Goal: Information Seeking & Learning: Learn about a topic

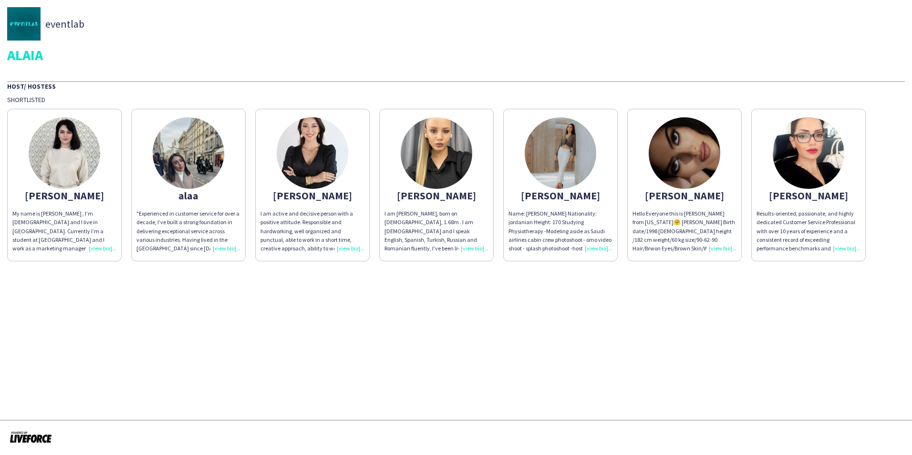
click at [562, 302] on app-share-pages "eventlab ALAIA Host/ Hostess Shortlisted [PERSON_NAME] My name is [PERSON_NAME]…" at bounding box center [456, 227] width 912 height 455
drag, startPoint x: 12, startPoint y: 224, endPoint x: 68, endPoint y: 251, distance: 62.3
click at [64, 248] on app-share-pages-crew-card "[PERSON_NAME] My name is [PERSON_NAME] , I’m [DEMOGRAPHIC_DATA] and I live in […" at bounding box center [64, 185] width 115 height 153
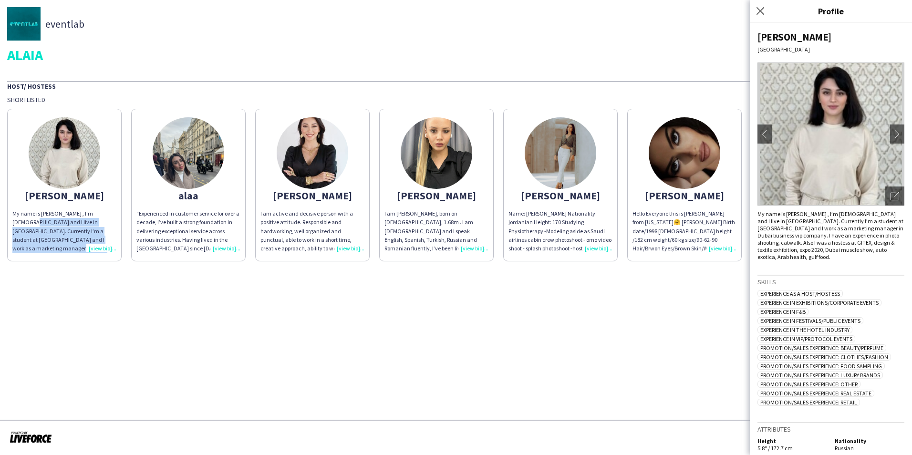
click at [798, 128] on img at bounding box center [831, 134] width 147 height 143
click at [891, 134] on app-icon "chevron-right" at bounding box center [897, 134] width 13 height 9
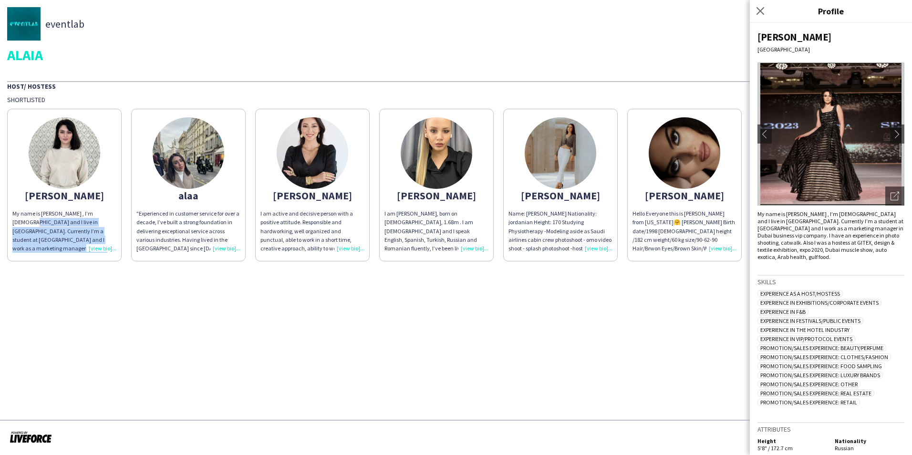
click at [822, 126] on img at bounding box center [831, 134] width 147 height 143
drag, startPoint x: 822, startPoint y: 126, endPoint x: 829, endPoint y: 134, distance: 10.8
click at [829, 134] on img at bounding box center [831, 134] width 147 height 143
click at [891, 135] on app-icon "chevron-right" at bounding box center [897, 134] width 13 height 9
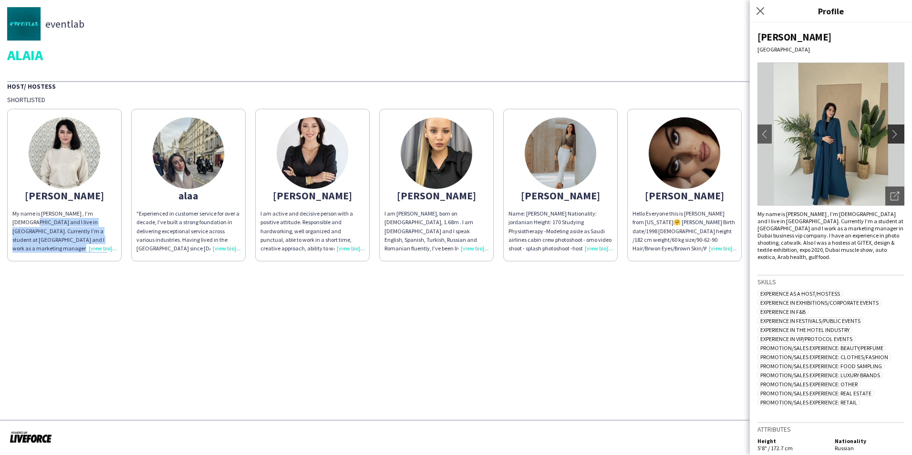
click at [891, 135] on app-icon "chevron-right" at bounding box center [897, 134] width 13 height 9
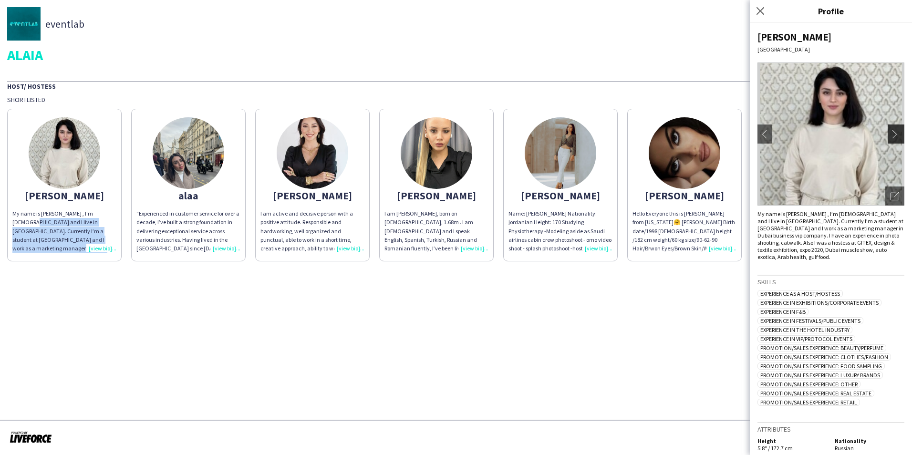
click at [891, 135] on app-icon "chevron-right" at bounding box center [897, 134] width 13 height 9
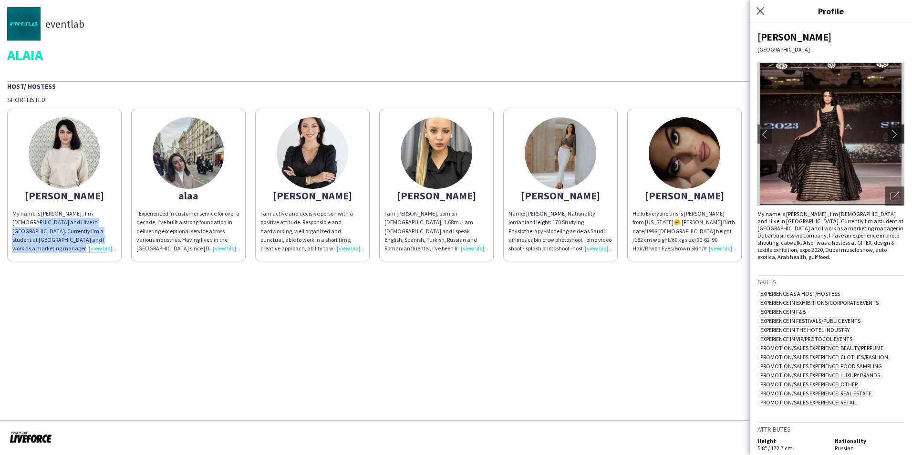
click at [891, 135] on app-icon "chevron-right" at bounding box center [897, 134] width 13 height 9
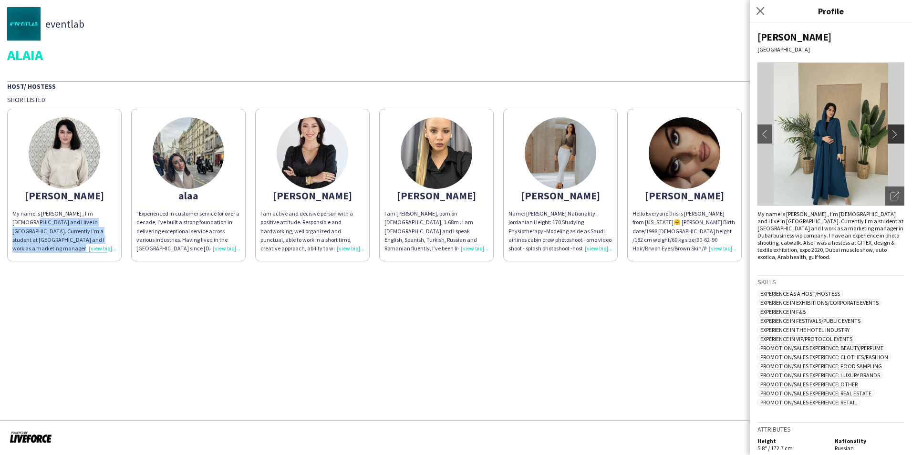
click at [891, 135] on app-icon "chevron-right" at bounding box center [897, 134] width 13 height 9
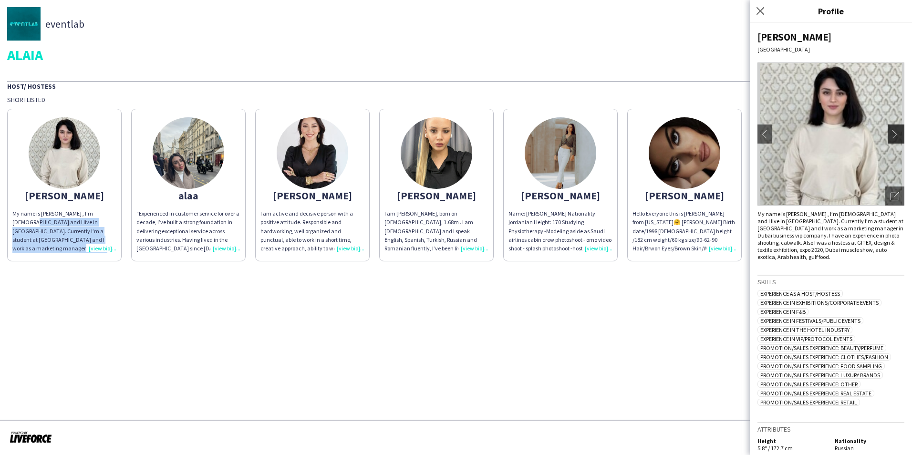
click at [891, 135] on app-icon "chevron-right" at bounding box center [897, 134] width 13 height 9
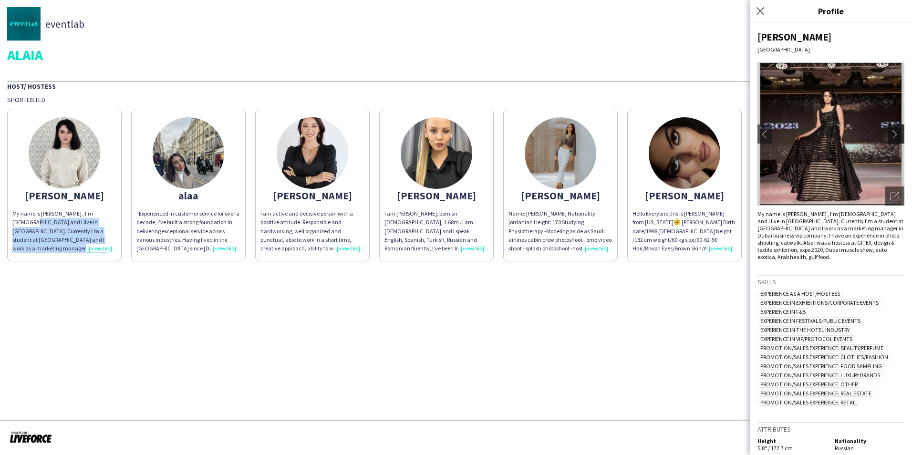
click at [891, 135] on app-icon "chevron-right" at bounding box center [897, 134] width 13 height 9
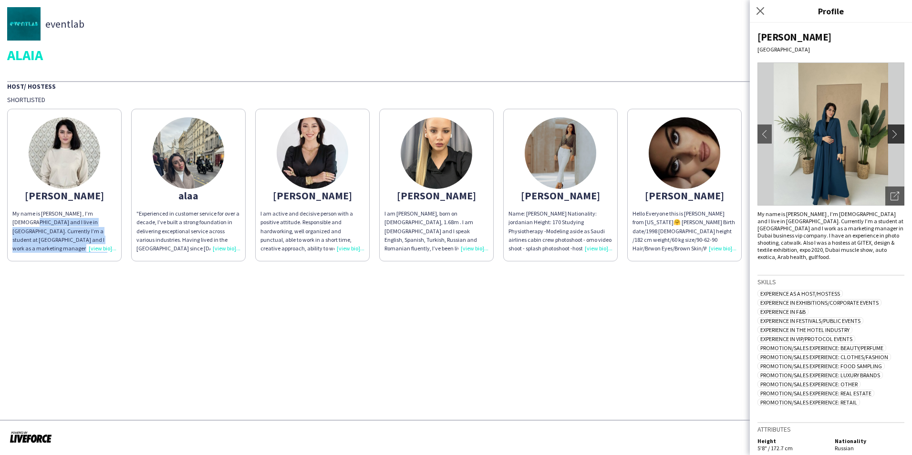
click at [891, 135] on app-icon "chevron-right" at bounding box center [897, 134] width 13 height 9
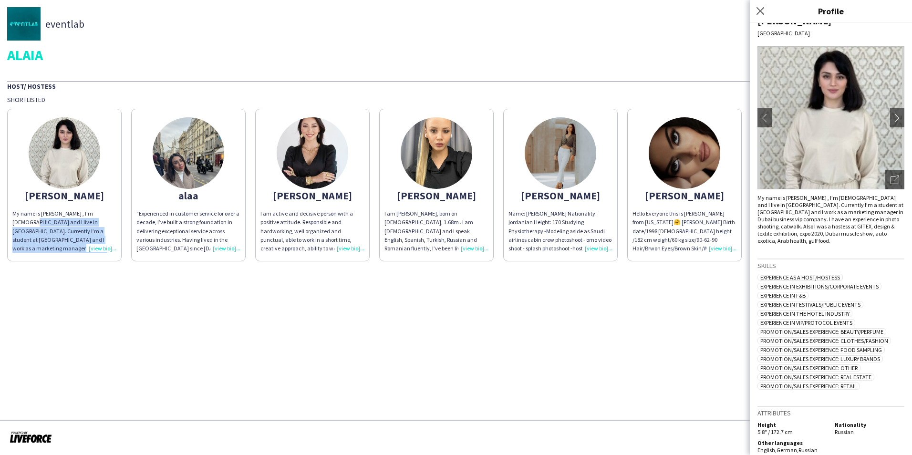
scroll to position [24, 0]
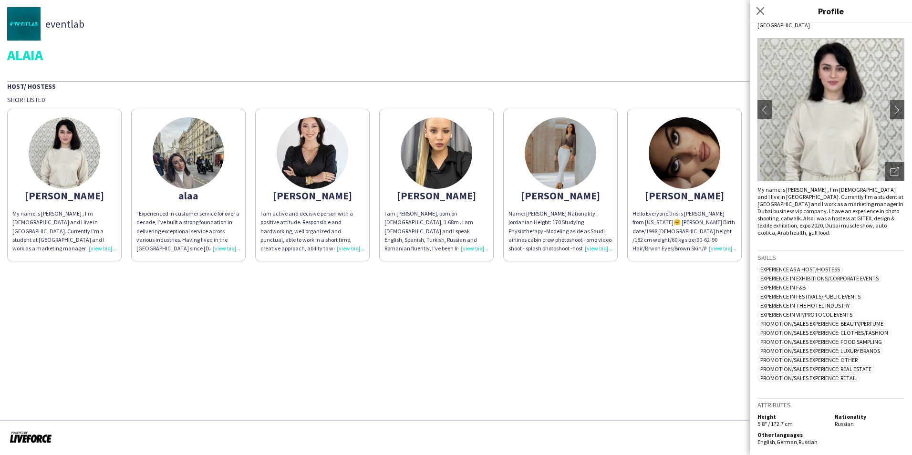
click at [505, 378] on app-share-pages "eventlab ALAIA Host/ Hostess Shortlisted [PERSON_NAME] My name is [PERSON_NAME]…" at bounding box center [456, 227] width 912 height 455
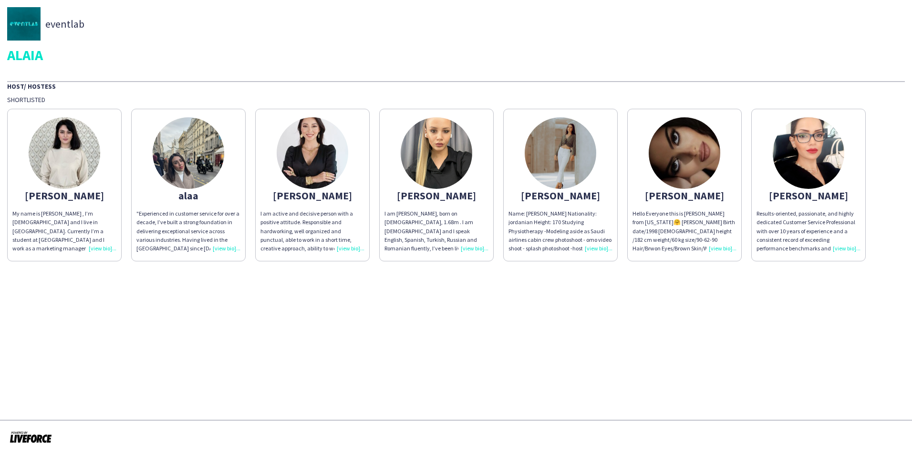
click at [173, 138] on img at bounding box center [189, 153] width 72 height 72
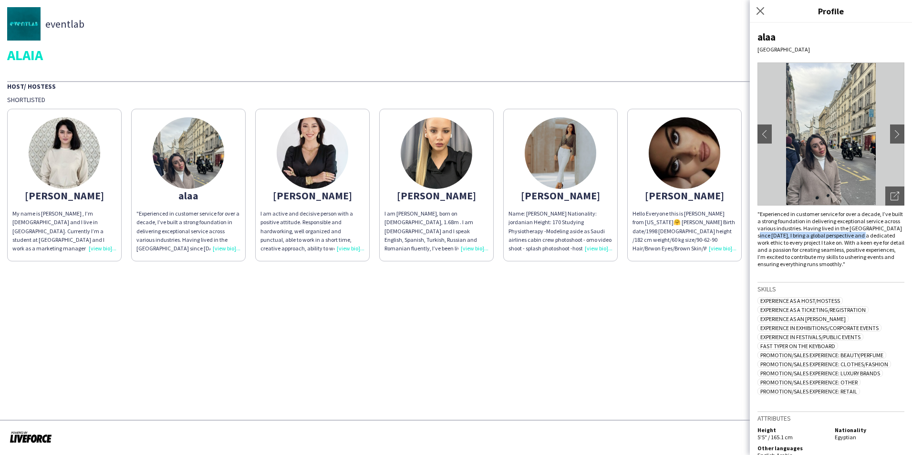
drag, startPoint x: 778, startPoint y: 237, endPoint x: 893, endPoint y: 235, distance: 115.0
click at [893, 235] on div ""Experienced in customer service for over a decade, I’ve built a strong foundat…" at bounding box center [831, 238] width 147 height 57
click at [772, 244] on div ""Experienced in customer service for over a decade, I’ve built a strong foundat…" at bounding box center [831, 238] width 147 height 57
drag, startPoint x: 772, startPoint y: 244, endPoint x: 839, endPoint y: 243, distance: 67.3
click at [839, 243] on div ""Experienced in customer service for over a decade, I’ve built a strong foundat…" at bounding box center [831, 238] width 147 height 57
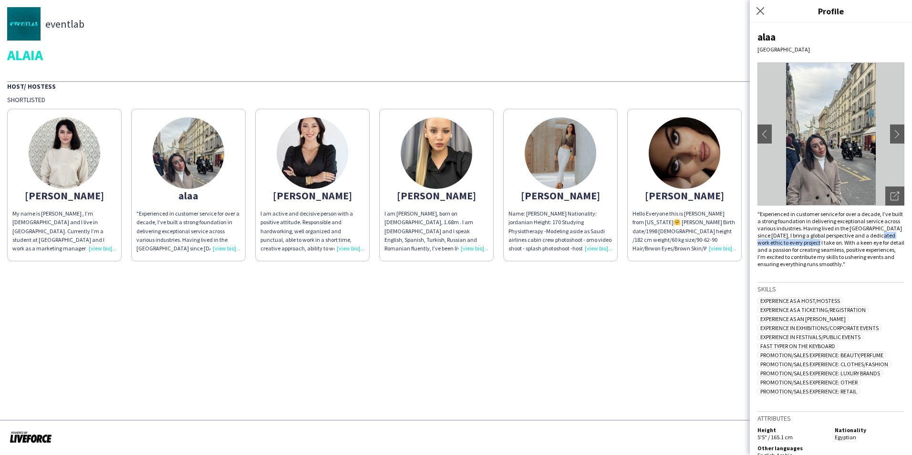
click at [839, 243] on div ""Experienced in customer service for over a decade, I’ve built a strong foundat…" at bounding box center [831, 238] width 147 height 57
click at [849, 245] on div ""Experienced in customer service for over a decade, I’ve built a strong foundat…" at bounding box center [831, 238] width 147 height 57
click at [850, 245] on div ""Experienced in customer service for over a decade, I’ve built a strong foundat…" at bounding box center [831, 238] width 147 height 57
drag, startPoint x: 873, startPoint y: 243, endPoint x: 795, endPoint y: 241, distance: 77.8
click at [795, 241] on div ""Experienced in customer service for over a decade, I’ve built a strong foundat…" at bounding box center [831, 238] width 147 height 57
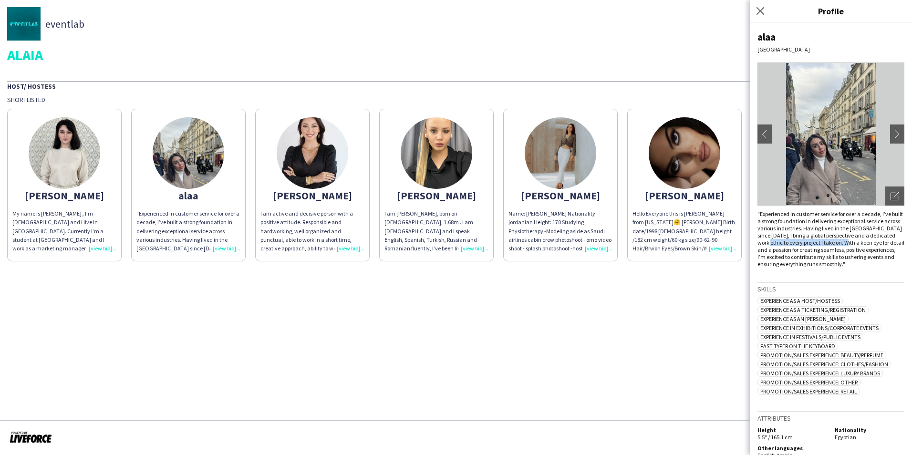
drag, startPoint x: 795, startPoint y: 241, endPoint x: 798, endPoint y: 232, distance: 9.7
click at [795, 241] on div ""Experienced in customer service for over a decade, I’ve built a strong foundat…" at bounding box center [831, 238] width 147 height 57
click at [891, 134] on app-icon "chevron-right" at bounding box center [897, 134] width 13 height 9
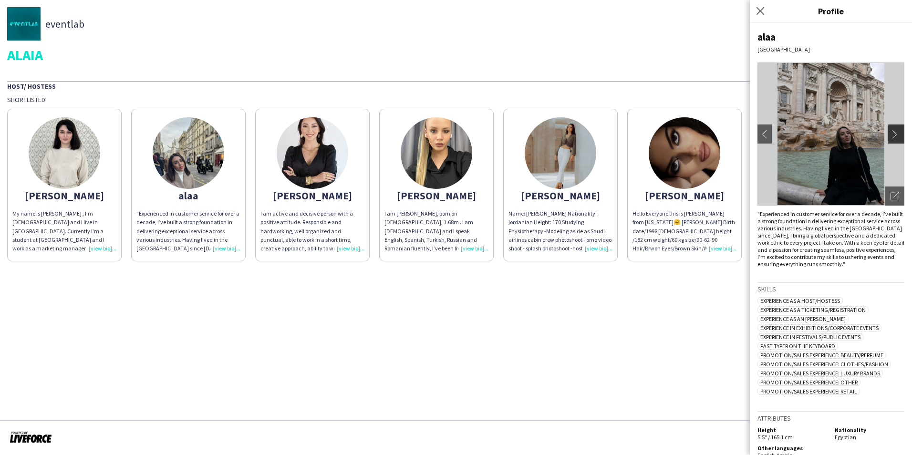
click at [891, 134] on app-icon "chevron-right" at bounding box center [897, 134] width 13 height 9
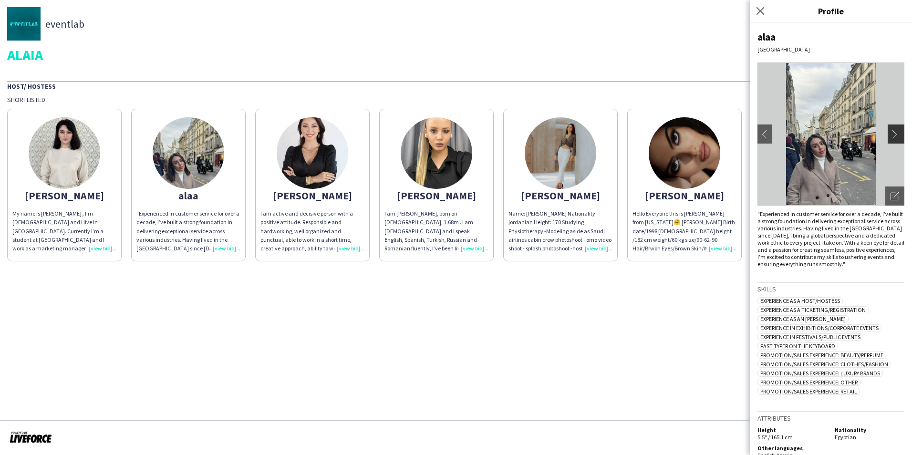
click at [891, 134] on app-icon "chevron-right" at bounding box center [897, 134] width 13 height 9
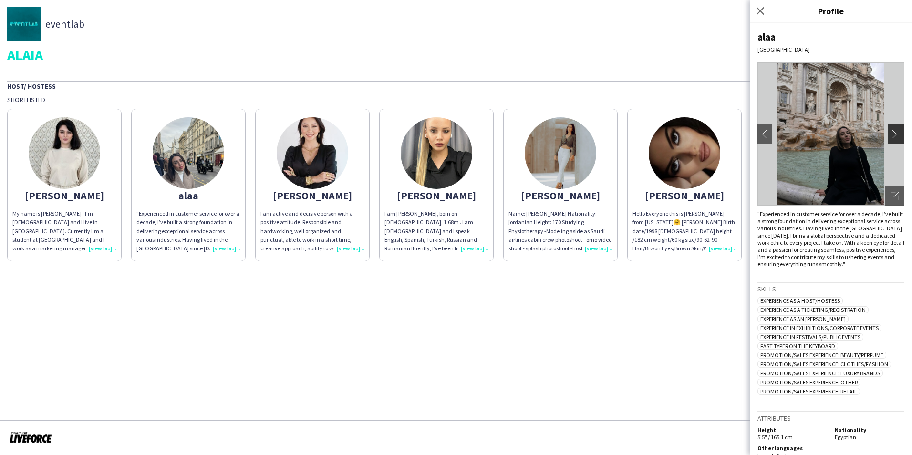
click at [891, 134] on app-icon "chevron-right" at bounding box center [897, 134] width 13 height 9
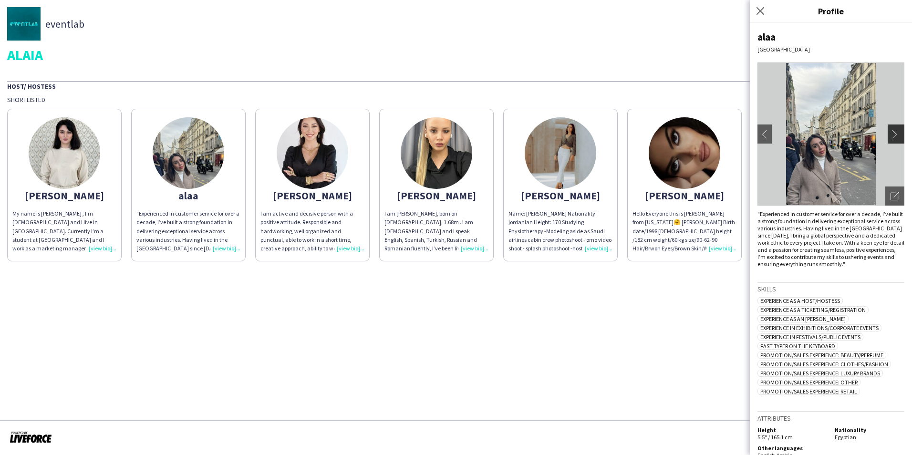
click at [891, 134] on app-icon "chevron-right" at bounding box center [897, 134] width 13 height 9
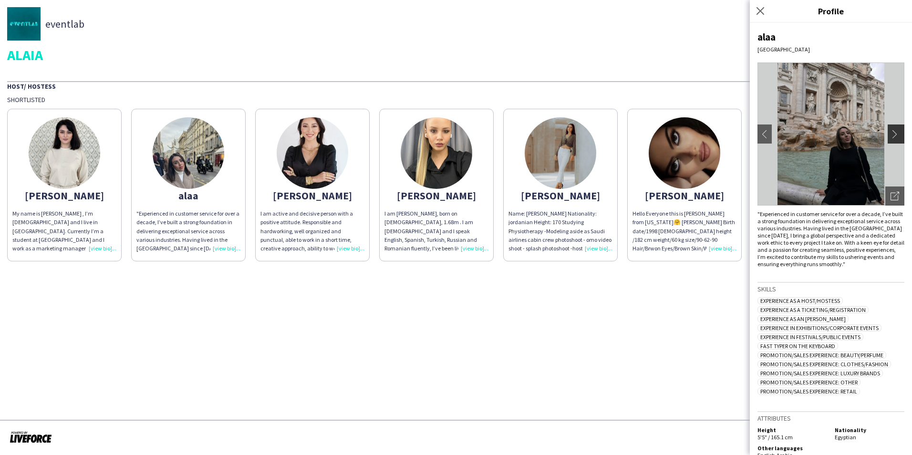
click at [891, 134] on app-icon "chevron-right" at bounding box center [897, 134] width 13 height 9
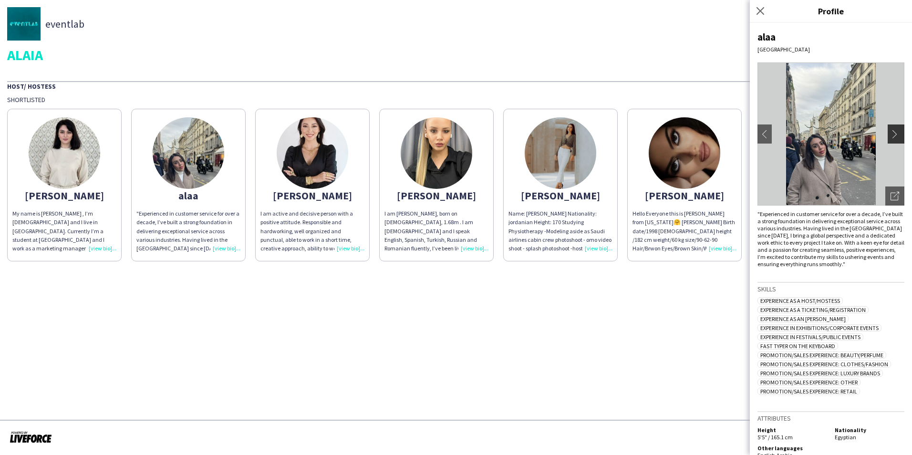
click at [891, 134] on app-icon "chevron-right" at bounding box center [897, 134] width 13 height 9
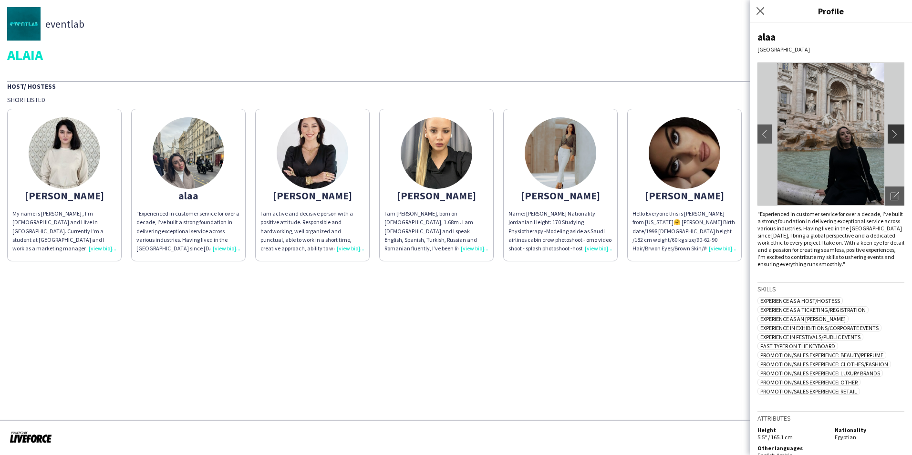
click at [891, 134] on app-icon "chevron-right" at bounding box center [897, 134] width 13 height 9
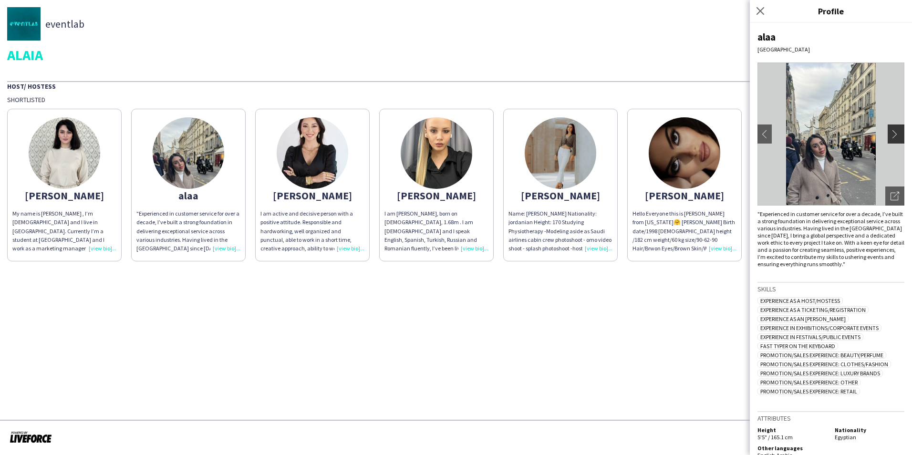
click at [891, 134] on app-icon "chevron-right" at bounding box center [897, 134] width 13 height 9
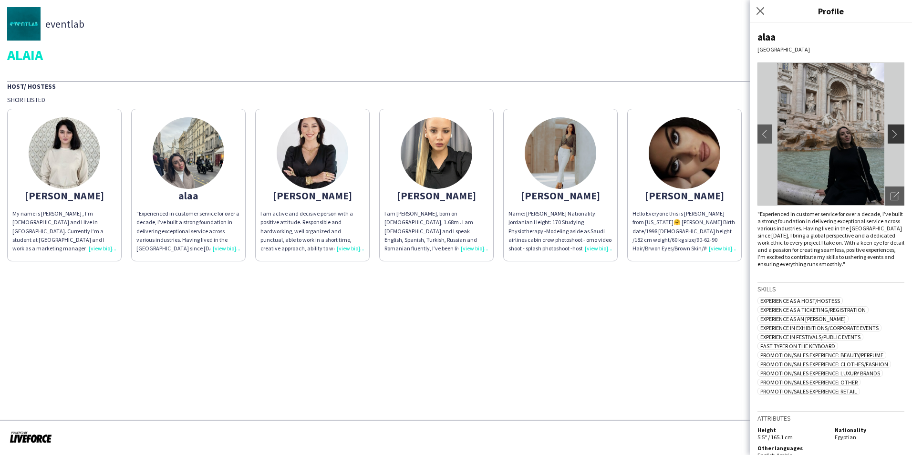
click at [891, 134] on app-icon "chevron-right" at bounding box center [897, 134] width 13 height 9
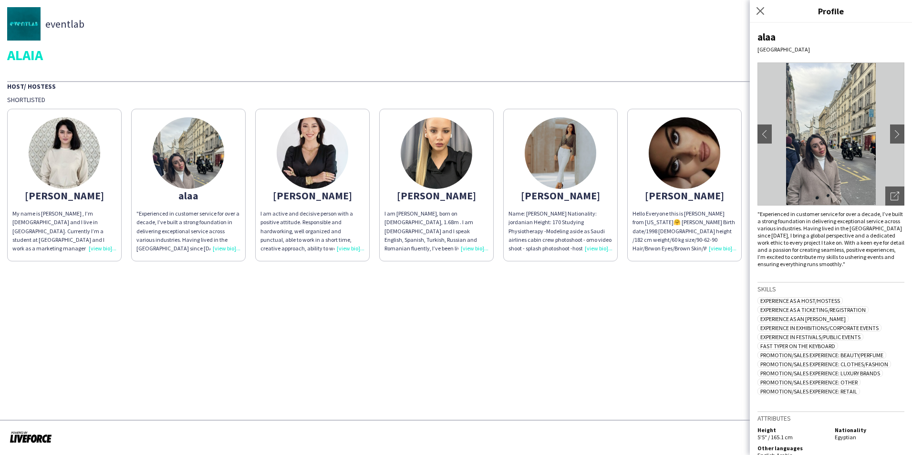
drag, startPoint x: 620, startPoint y: 354, endPoint x: 577, endPoint y: 399, distance: 62.8
click at [620, 354] on app-share-pages "eventlab ALAIA Host/ Hostess Shortlisted [PERSON_NAME] My name is [PERSON_NAME]…" at bounding box center [456, 227] width 912 height 455
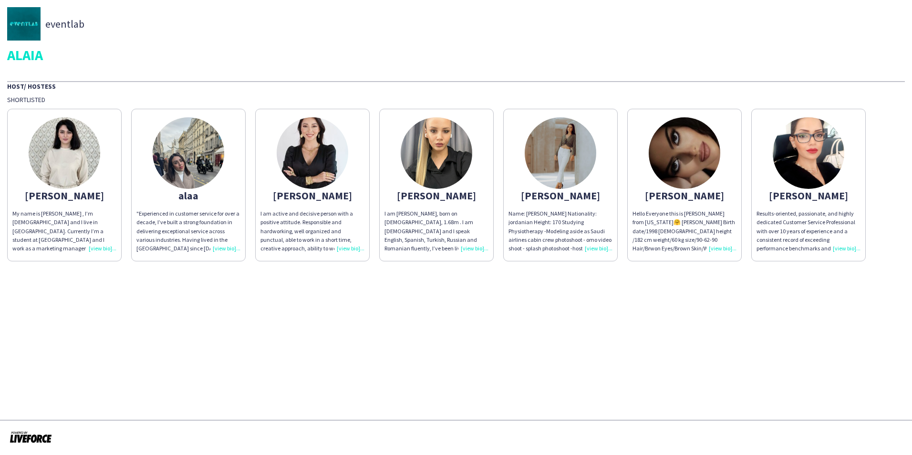
click at [312, 163] on img at bounding box center [313, 153] width 72 height 72
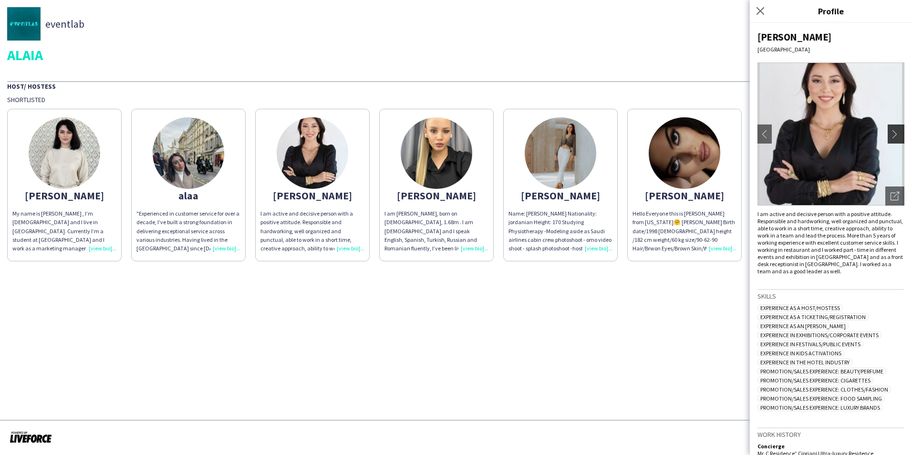
click at [888, 126] on button "chevron-right" at bounding box center [897, 134] width 19 height 19
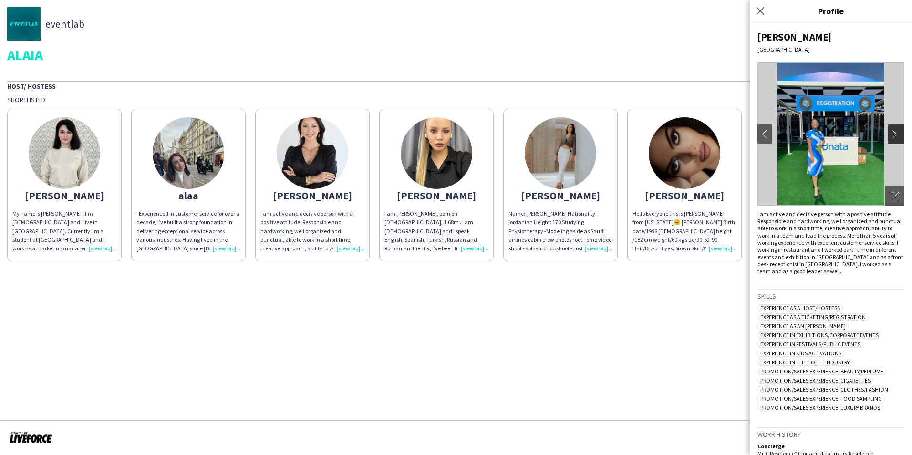
click at [891, 132] on app-icon "chevron-right" at bounding box center [897, 134] width 13 height 9
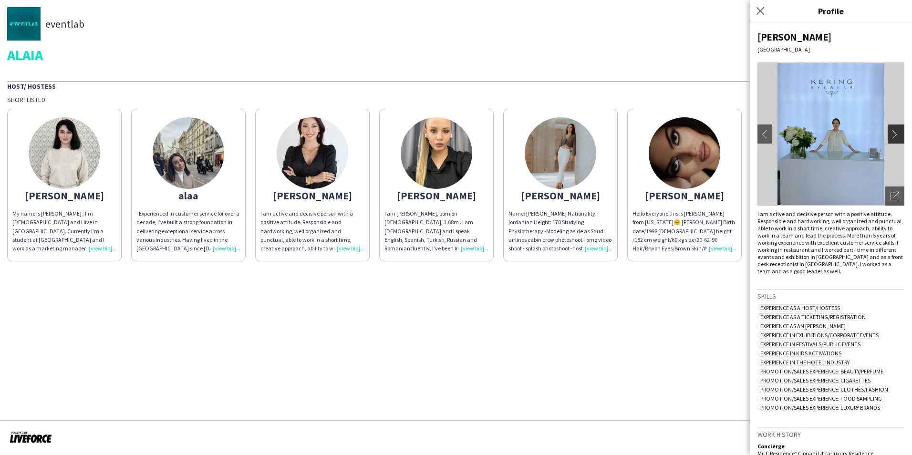
click at [891, 132] on app-icon "chevron-right" at bounding box center [897, 134] width 13 height 9
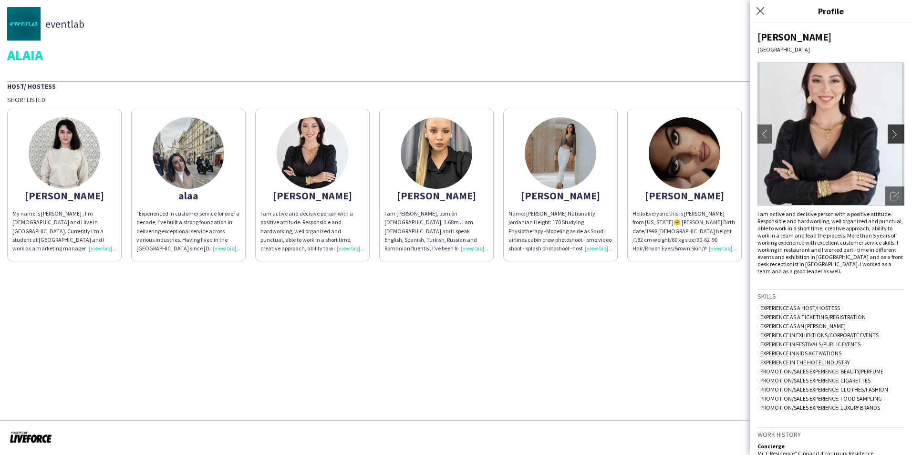
click at [891, 132] on app-icon "chevron-right" at bounding box center [897, 134] width 13 height 9
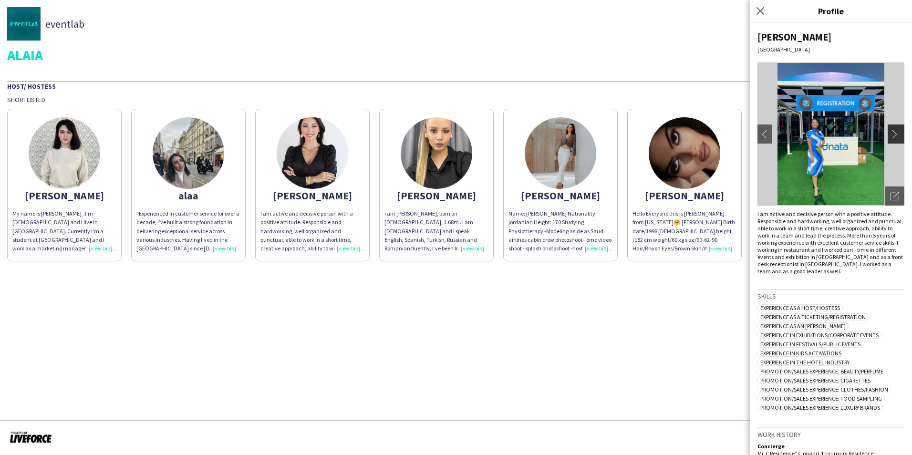
click at [891, 132] on app-icon "chevron-right" at bounding box center [897, 134] width 13 height 9
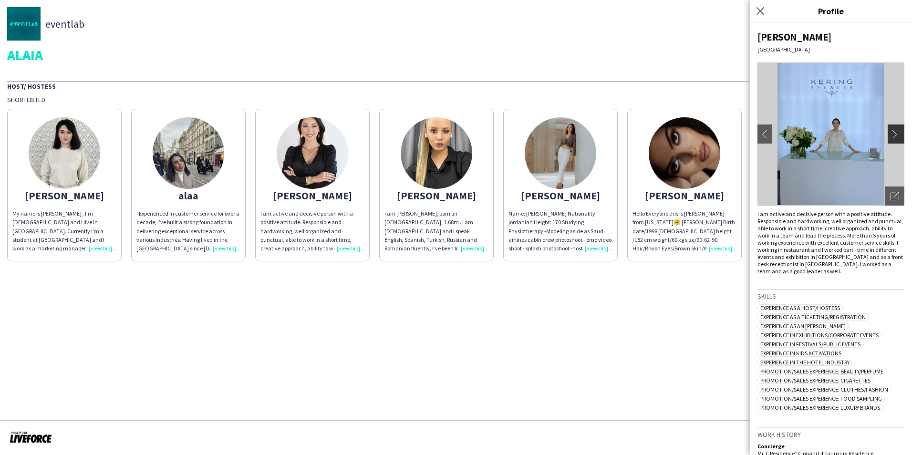
click at [891, 132] on app-icon "chevron-right" at bounding box center [897, 134] width 13 height 9
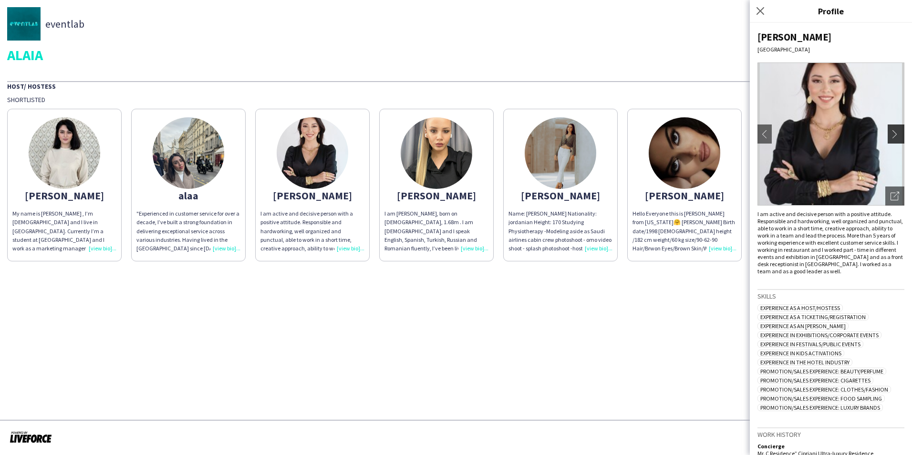
click at [891, 132] on app-icon "chevron-right" at bounding box center [897, 134] width 13 height 9
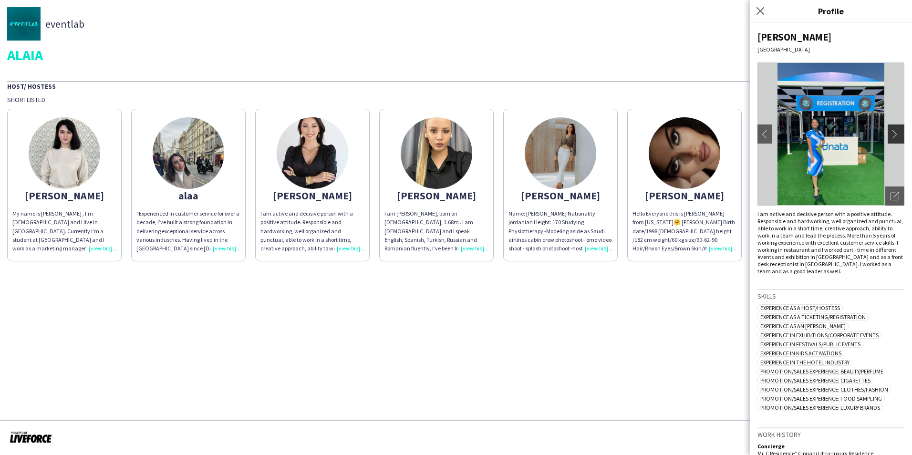
click at [891, 132] on app-icon "chevron-right" at bounding box center [897, 134] width 13 height 9
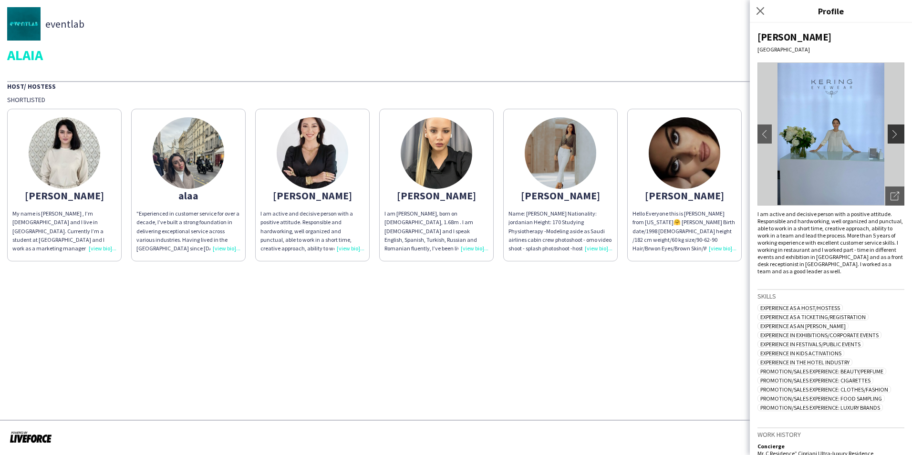
click at [891, 132] on app-icon "chevron-right" at bounding box center [897, 134] width 13 height 9
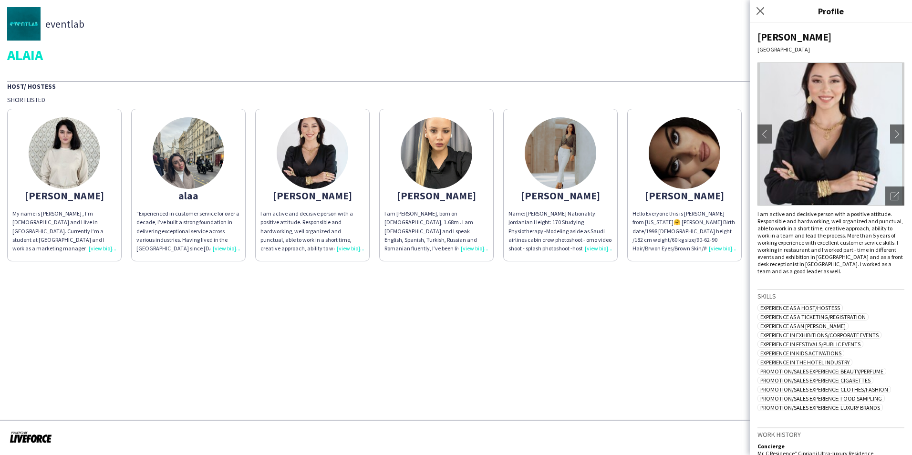
click at [590, 303] on app-share-pages "eventlab ALAIA Host/ Hostess Shortlisted [PERSON_NAME] My name is [PERSON_NAME]…" at bounding box center [456, 227] width 912 height 455
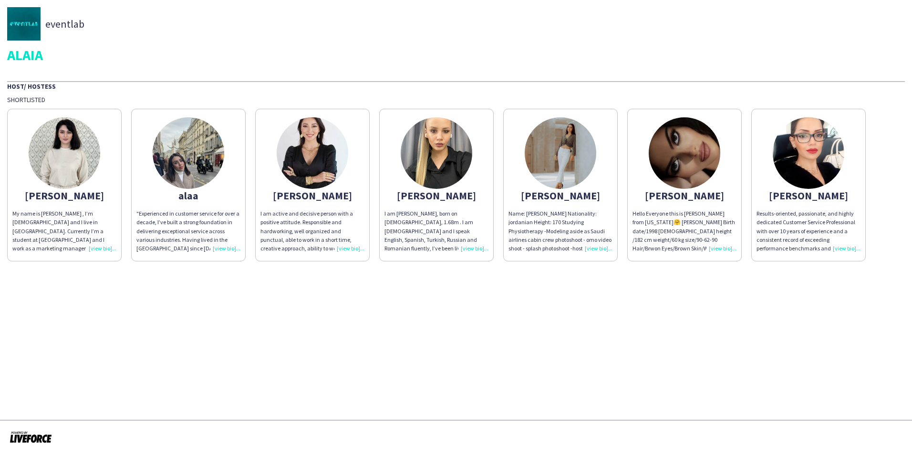
click at [447, 164] on img at bounding box center [437, 153] width 72 height 72
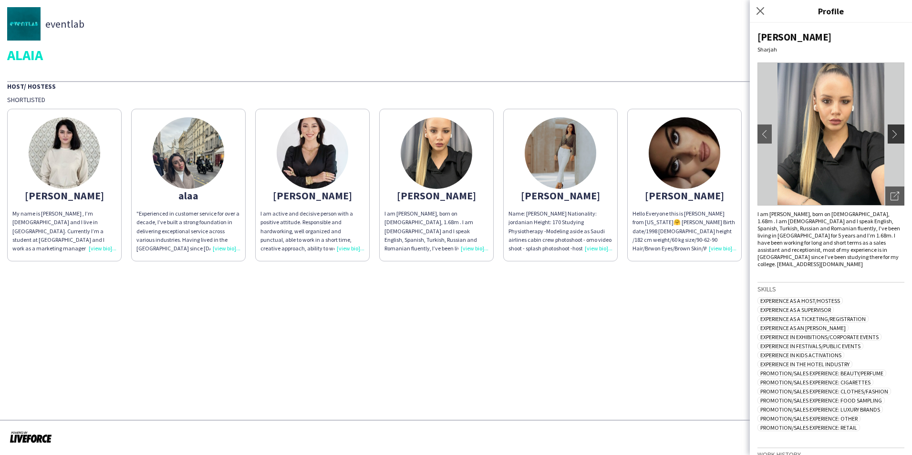
click at [893, 135] on app-icon "chevron-right" at bounding box center [897, 134] width 13 height 9
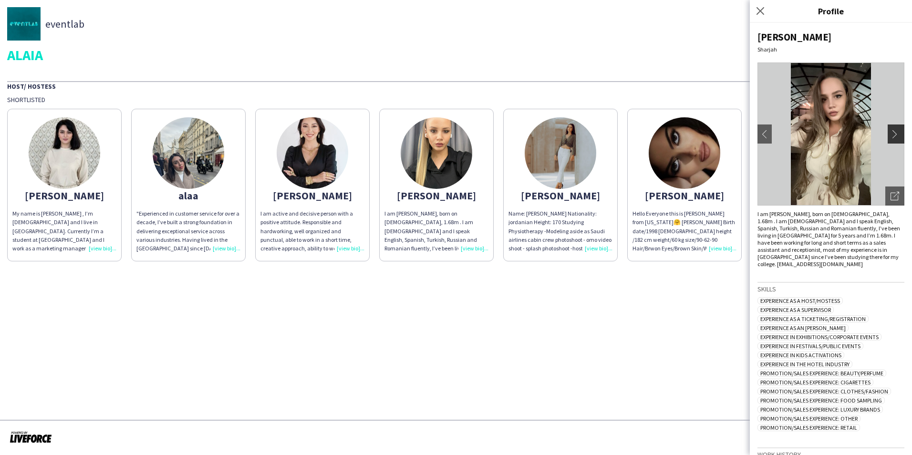
click at [893, 135] on app-icon "chevron-right" at bounding box center [897, 134] width 13 height 9
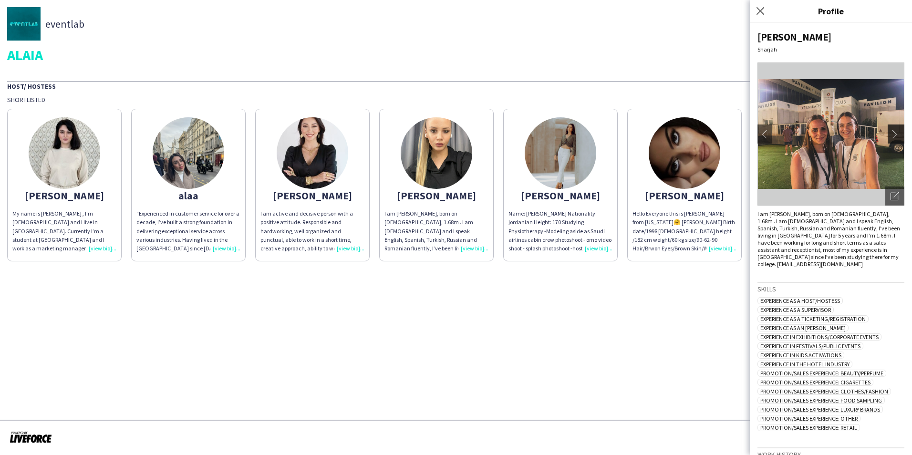
click at [893, 135] on app-icon "chevron-right" at bounding box center [897, 134] width 13 height 9
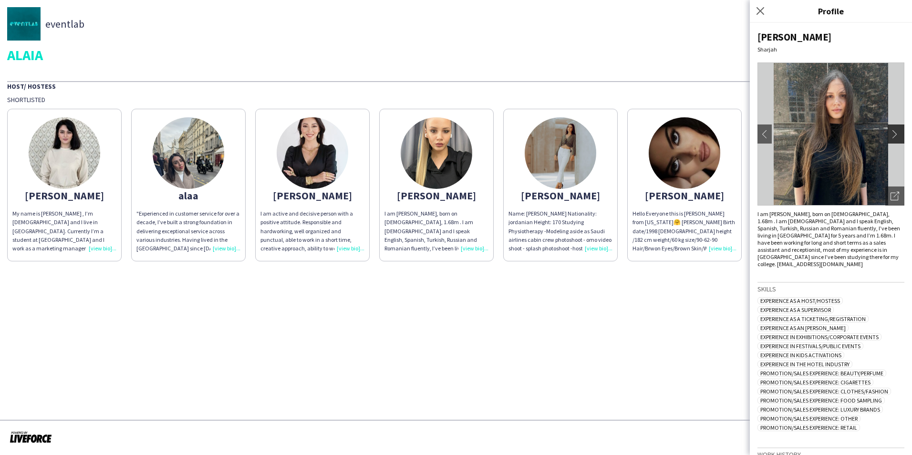
click at [893, 135] on app-icon "chevron-right" at bounding box center [897, 134] width 13 height 9
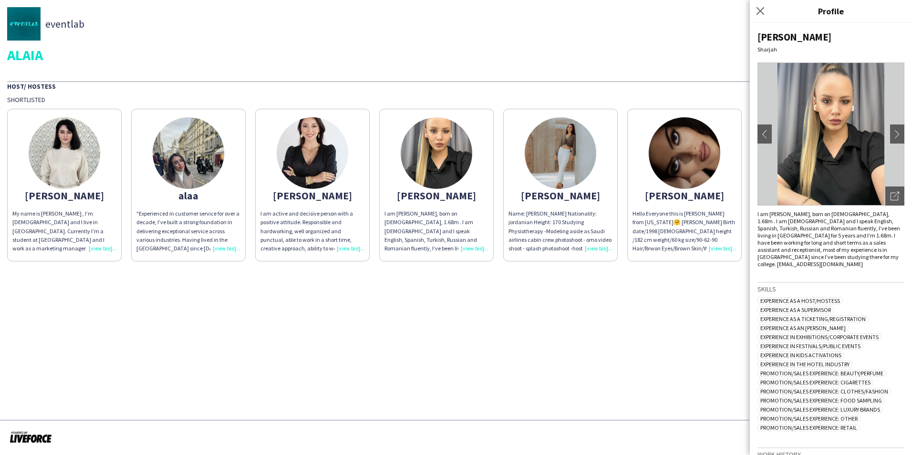
click at [547, 145] on img at bounding box center [561, 153] width 72 height 72
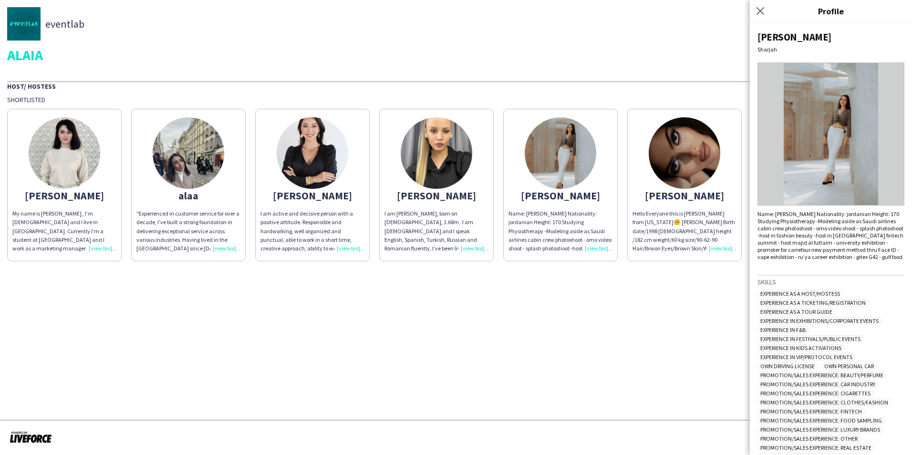
click at [822, 165] on img at bounding box center [831, 134] width 147 height 143
click at [823, 165] on img at bounding box center [831, 134] width 147 height 143
click at [767, 220] on div "Name: [PERSON_NAME] Nationality: jordanian Height: 170 Studying Physiotherapy -…" at bounding box center [831, 235] width 147 height 50
drag, startPoint x: 767, startPoint y: 220, endPoint x: 836, endPoint y: 230, distance: 69.5
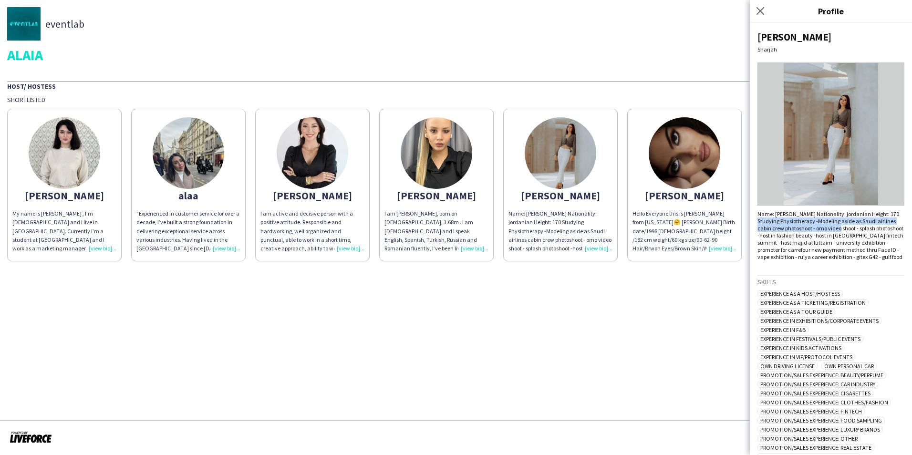
click at [836, 230] on div "Name: [PERSON_NAME] Nationality: jordanian Height: 170 Studying Physiotherapy -…" at bounding box center [831, 235] width 147 height 50
click at [837, 230] on div "Name: [PERSON_NAME] Nationality: jordanian Height: 170 Studying Physiotherapy -…" at bounding box center [831, 235] width 147 height 50
click at [873, 220] on div "Name: [PERSON_NAME] Nationality: jordanian Height: 170 Studying Physiotherapy -…" at bounding box center [831, 235] width 147 height 50
drag, startPoint x: 873, startPoint y: 220, endPoint x: 819, endPoint y: 221, distance: 53.9
click at [819, 221] on div "Name: [PERSON_NAME] Nationality: jordanian Height: 170 Studying Physiotherapy -…" at bounding box center [831, 235] width 147 height 50
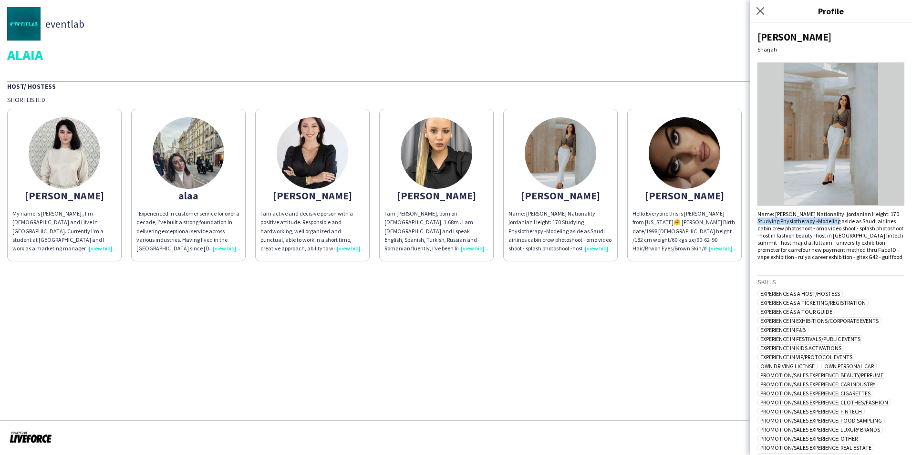
click at [818, 221] on div "Name: [PERSON_NAME] Nationality: jordanian Height: 170 Studying Physiotherapy -…" at bounding box center [831, 235] width 147 height 50
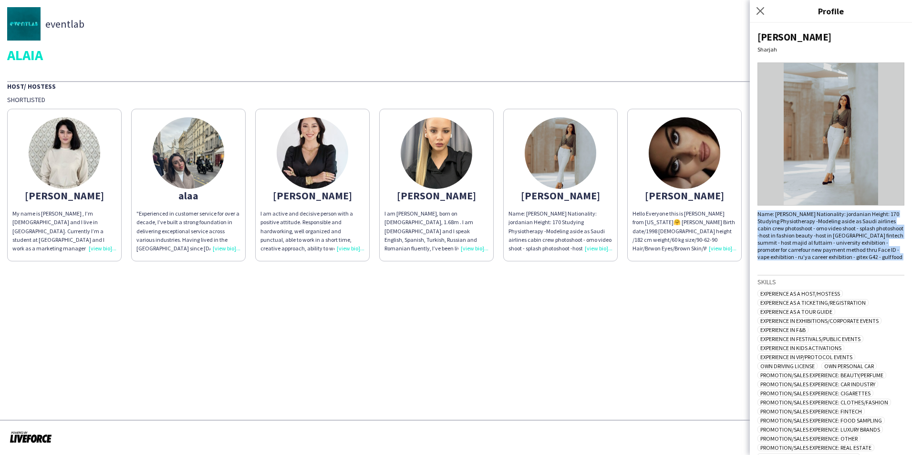
click at [818, 221] on div "Name: [PERSON_NAME] Nationality: jordanian Height: 170 Studying Physiotherapy -…" at bounding box center [831, 235] width 147 height 50
drag, startPoint x: 818, startPoint y: 221, endPoint x: 773, endPoint y: 226, distance: 45.6
click at [773, 226] on div "Name: [PERSON_NAME] Nationality: jordanian Height: 170 Studying Physiotherapy -…" at bounding box center [831, 235] width 147 height 50
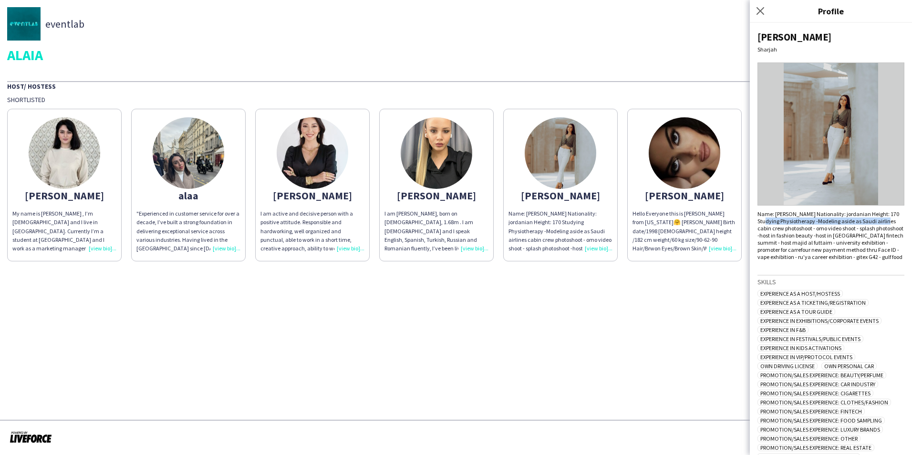
drag, startPoint x: 766, startPoint y: 220, endPoint x: 889, endPoint y: 220, distance: 122.7
click at [889, 220] on div "Name: [PERSON_NAME] Nationality: jordanian Height: 170 Studying Physiotherapy -…" at bounding box center [831, 235] width 147 height 50
click at [764, 229] on div "Name: [PERSON_NAME] Nationality: jordanian Height: 170 Studying Physiotherapy -…" at bounding box center [831, 235] width 147 height 50
drag, startPoint x: 764, startPoint y: 229, endPoint x: 807, endPoint y: 227, distance: 42.5
click at [807, 227] on div "Name: [PERSON_NAME] Nationality: jordanian Height: 170 Studying Physiotherapy -…" at bounding box center [831, 235] width 147 height 50
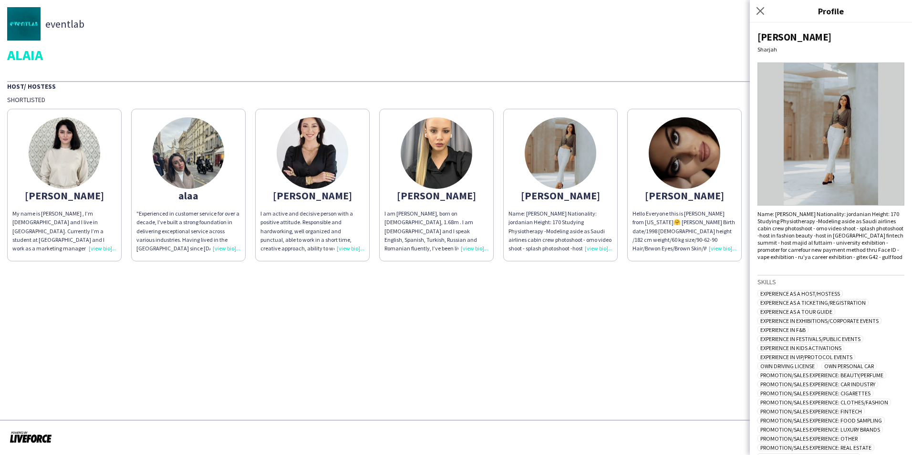
drag, startPoint x: 807, startPoint y: 227, endPoint x: 825, endPoint y: 229, distance: 18.8
click at [825, 229] on div "Name: [PERSON_NAME] Nationality: jordanian Height: 170 Studying Physiotherapy -…" at bounding box center [831, 235] width 147 height 50
click at [819, 231] on div "Name: [PERSON_NAME] Nationality: jordanian Height: 170 Studying Physiotherapy -…" at bounding box center [831, 235] width 147 height 50
drag, startPoint x: 819, startPoint y: 231, endPoint x: 849, endPoint y: 230, distance: 29.6
click at [849, 230] on div "Name: [PERSON_NAME] Nationality: jordanian Height: 170 Studying Physiotherapy -…" at bounding box center [831, 235] width 147 height 50
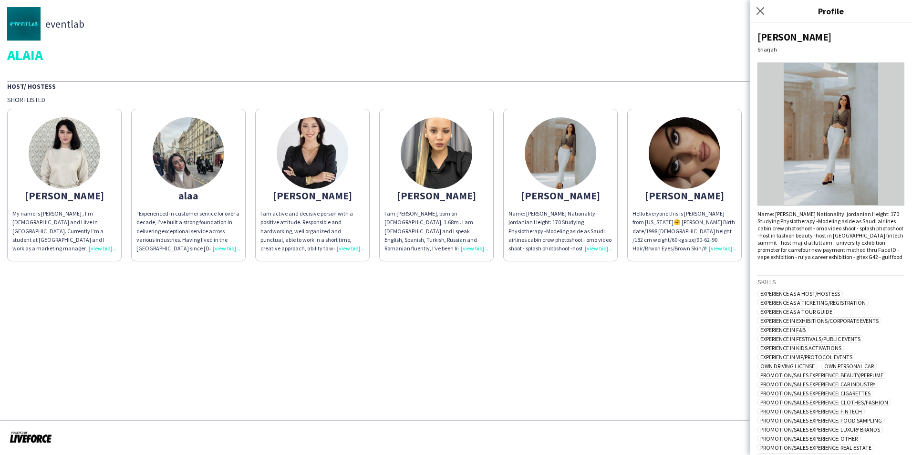
drag, startPoint x: 849, startPoint y: 230, endPoint x: 767, endPoint y: 235, distance: 81.3
click at [767, 235] on div "Name: [PERSON_NAME] Nationality: jordanian Height: 170 Studying Physiotherapy -…" at bounding box center [831, 235] width 147 height 50
drag, startPoint x: 767, startPoint y: 235, endPoint x: 808, endPoint y: 235, distance: 40.1
click at [808, 235] on div "Name: [PERSON_NAME] Nationality: jordanian Height: 170 Studying Physiotherapy -…" at bounding box center [831, 235] width 147 height 50
drag, startPoint x: 808, startPoint y: 235, endPoint x: 824, endPoint y: 235, distance: 16.7
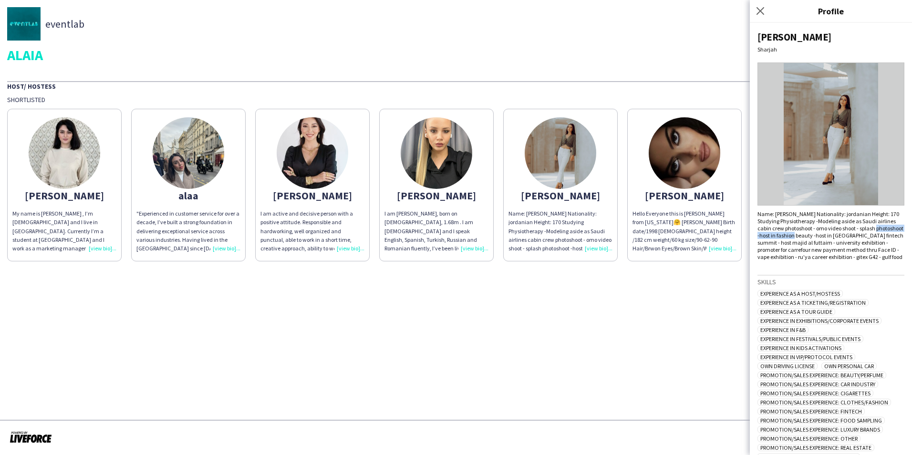
click at [822, 235] on div "Name: [PERSON_NAME] Nationality: jordanian Height: 170 Studying Physiotherapy -…" at bounding box center [831, 235] width 147 height 50
drag, startPoint x: 854, startPoint y: 239, endPoint x: 786, endPoint y: 239, distance: 68.2
click at [786, 239] on div "Name: [PERSON_NAME] Nationality: jordanian Height: 170 Studying Physiotherapy -…" at bounding box center [831, 235] width 147 height 50
drag, startPoint x: 786, startPoint y: 239, endPoint x: 778, endPoint y: 236, distance: 8.2
click at [778, 236] on div "Name: [PERSON_NAME] Nationality: jordanian Height: 170 Studying Physiotherapy -…" at bounding box center [831, 235] width 147 height 50
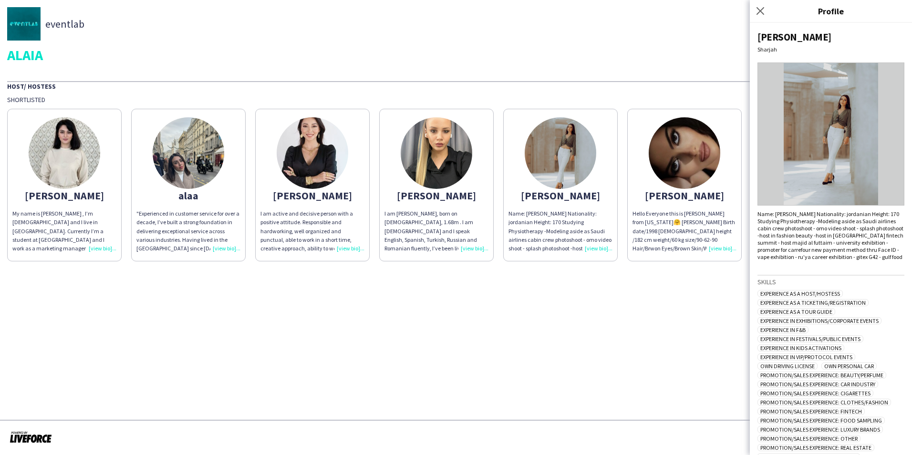
click at [769, 242] on div "Name: [PERSON_NAME] Nationality: jordanian Height: 170 Studying Physiotherapy -…" at bounding box center [831, 235] width 147 height 50
drag, startPoint x: 794, startPoint y: 242, endPoint x: 810, endPoint y: 241, distance: 16.8
click at [810, 241] on div "Name: [PERSON_NAME] Nationality: jordanian Height: 170 Studying Physiotherapy -…" at bounding box center [831, 235] width 147 height 50
click at [813, 241] on div "Name: [PERSON_NAME] Nationality: jordanian Height: 170 Studying Physiotherapy -…" at bounding box center [831, 235] width 147 height 50
click at [812, 245] on div "Name: [PERSON_NAME] Nationality: jordanian Height: 170 Studying Physiotherapy -…" at bounding box center [831, 235] width 147 height 50
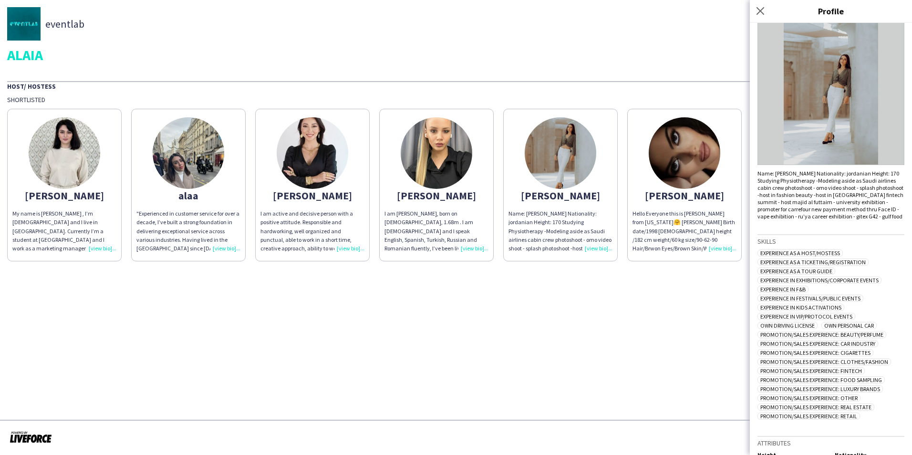
scroll to position [86, 0]
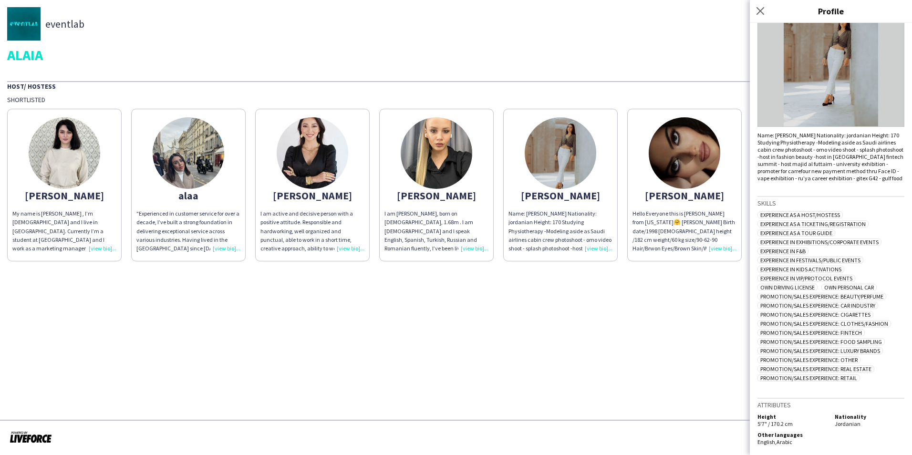
click at [598, 174] on app-share-pages-crew-card "[PERSON_NAME] Name: [PERSON_NAME] Nationality: jordanian Height: 170 Studying P…" at bounding box center [560, 185] width 115 height 153
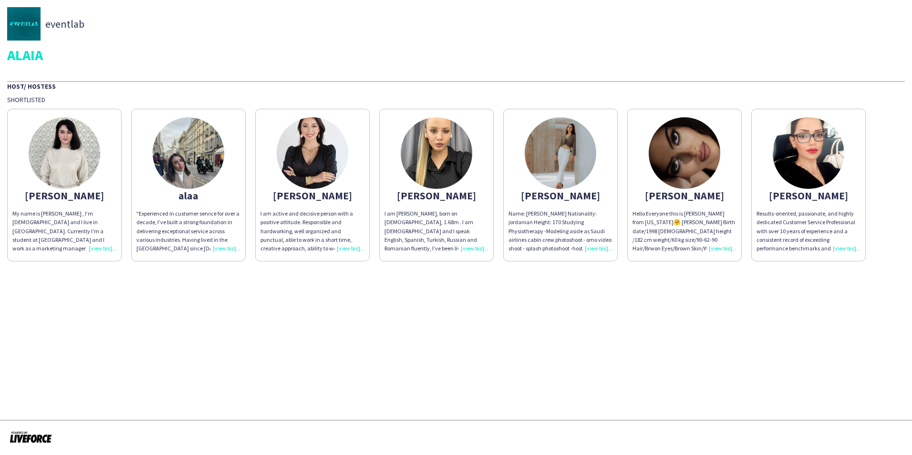
click at [564, 163] on img at bounding box center [561, 153] width 72 height 72
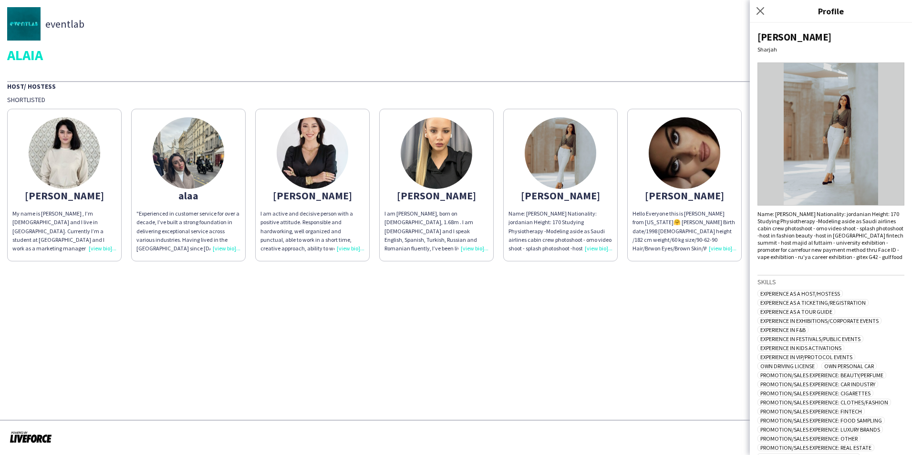
click at [807, 144] on img at bounding box center [831, 134] width 147 height 143
click at [686, 154] on img at bounding box center [685, 153] width 72 height 72
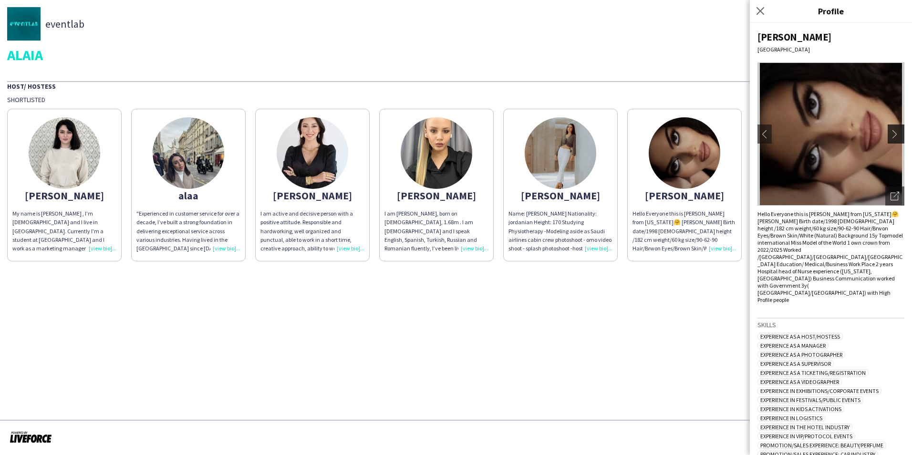
click at [891, 136] on app-icon "chevron-right" at bounding box center [897, 134] width 13 height 9
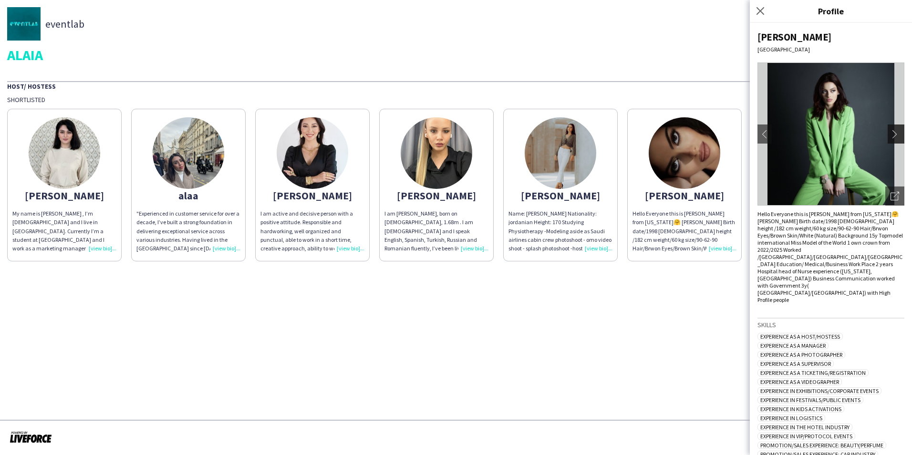
click at [891, 136] on app-icon "chevron-right" at bounding box center [897, 134] width 13 height 9
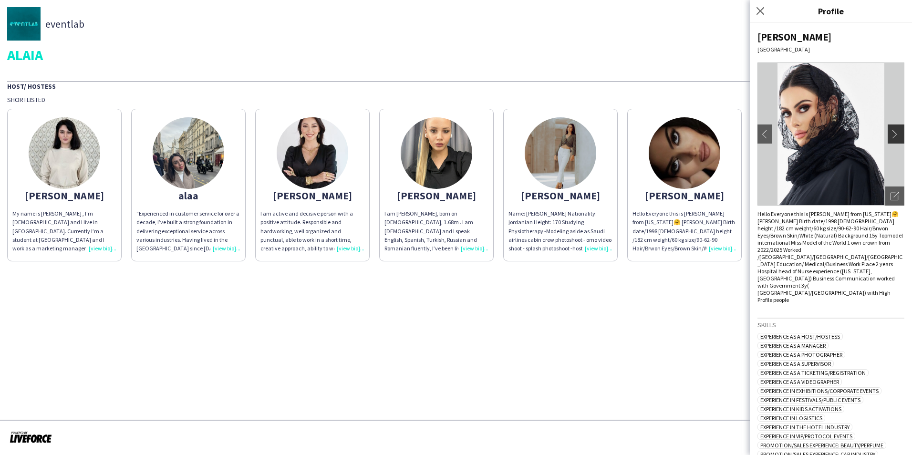
click at [891, 136] on app-icon "chevron-right" at bounding box center [897, 134] width 13 height 9
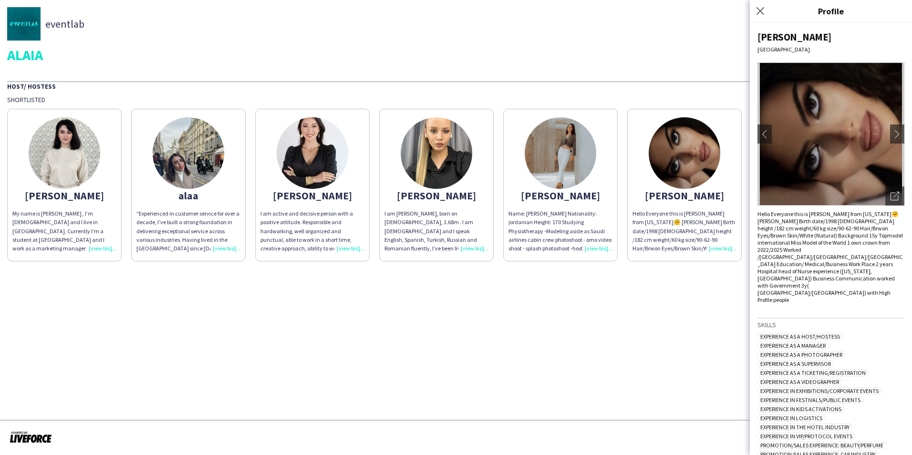
click at [674, 76] on div "eventlab ALAIA Host/ Hostess Shortlisted [PERSON_NAME] My name is [PERSON_NAME]…" at bounding box center [456, 134] width 912 height 269
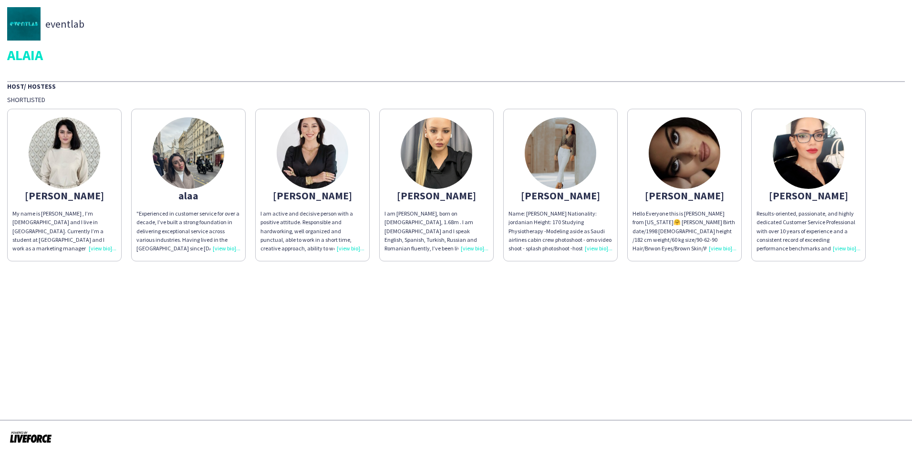
click at [772, 133] on app-share-pages-crew-card "[PERSON_NAME] Results-oriented, passionate, and highly dedicated Customer Servi…" at bounding box center [809, 185] width 115 height 153
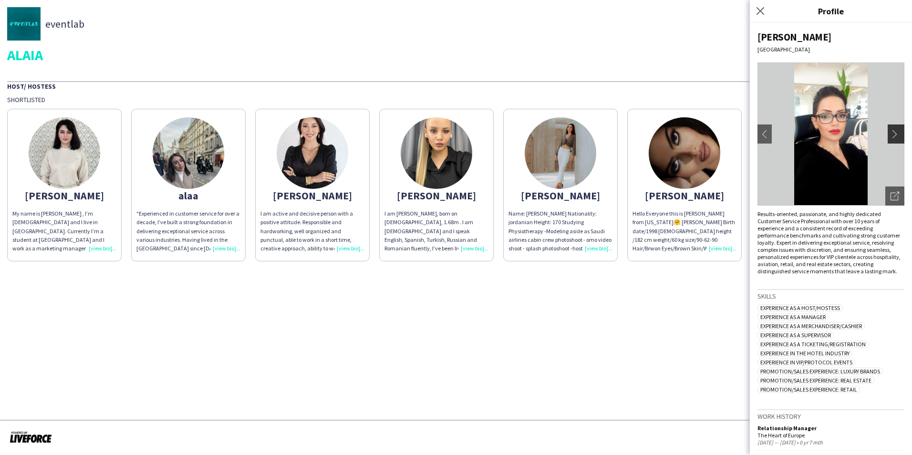
click at [891, 132] on app-icon "chevron-right" at bounding box center [897, 134] width 13 height 9
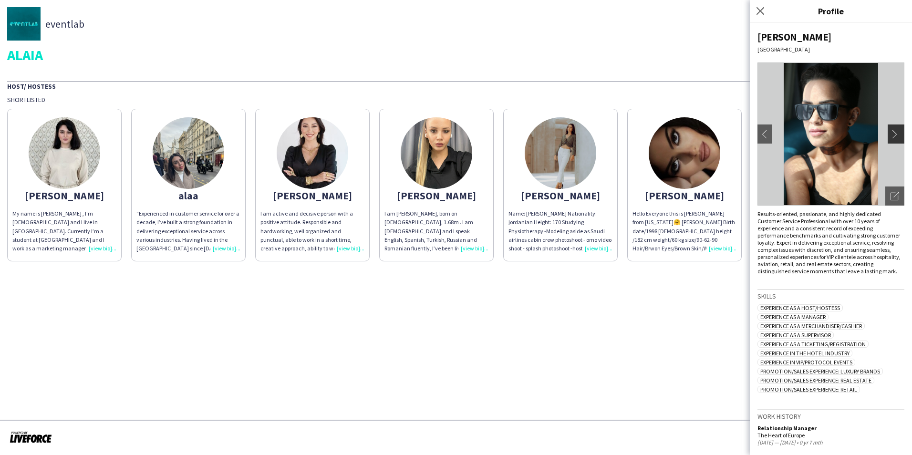
click at [891, 132] on app-icon "chevron-right" at bounding box center [897, 134] width 13 height 9
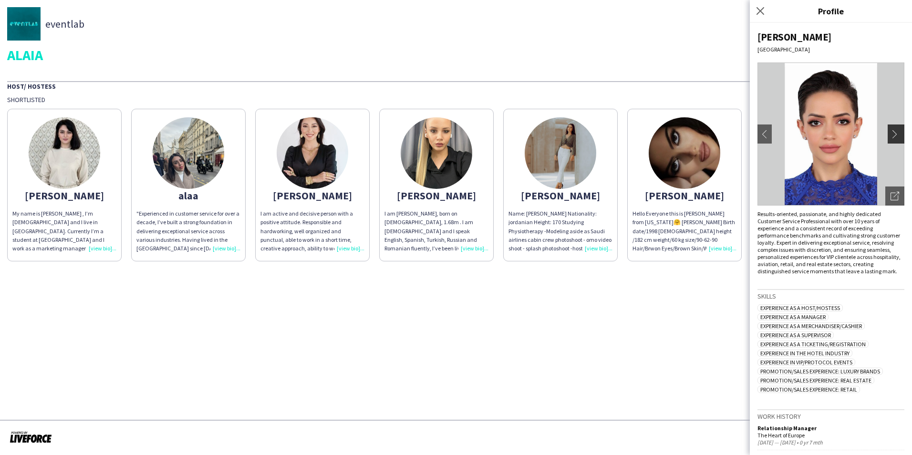
click at [891, 132] on app-icon "chevron-right" at bounding box center [897, 134] width 13 height 9
click at [891, 134] on app-icon "chevron-right" at bounding box center [897, 134] width 13 height 9
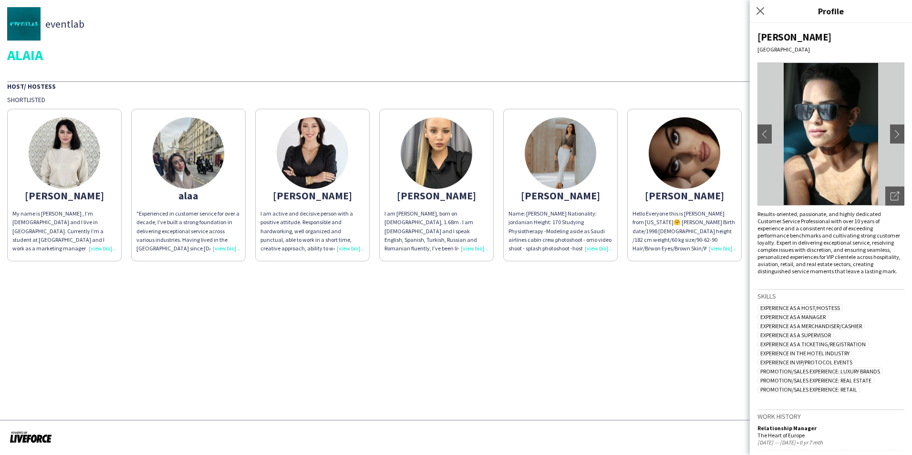
click at [623, 272] on app-share-pages "eventlab ALAIA Host/ Hostess Shortlisted [PERSON_NAME] My name is [PERSON_NAME]…" at bounding box center [456, 227] width 912 height 455
